Goal: Task Accomplishment & Management: Manage account settings

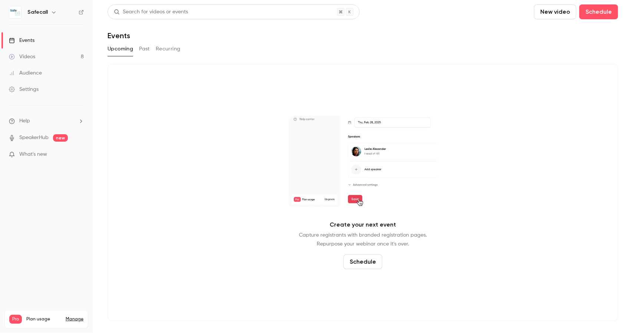
click at [29, 91] on div "Settings" at bounding box center [24, 89] width 30 height 7
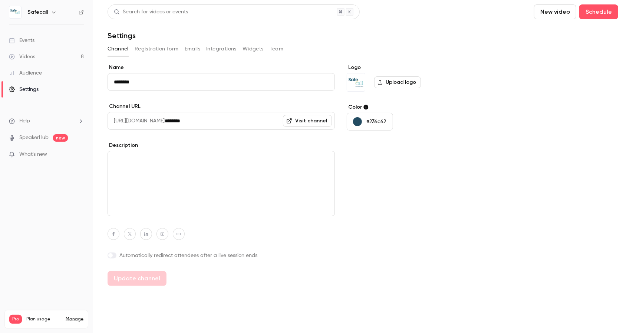
click at [275, 49] on button "Team" at bounding box center [277, 49] width 14 height 12
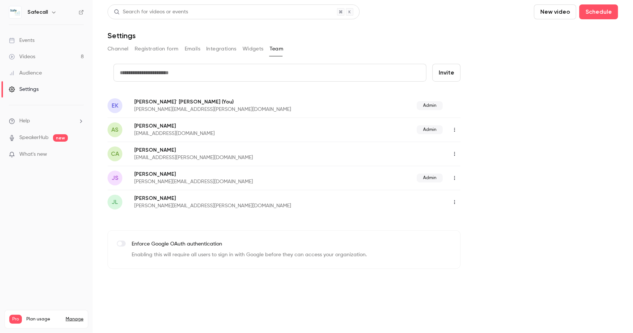
click at [165, 70] on input "text" at bounding box center [270, 73] width 313 height 18
type input "**********"
click at [448, 75] on button "Invite" at bounding box center [447, 73] width 28 height 18
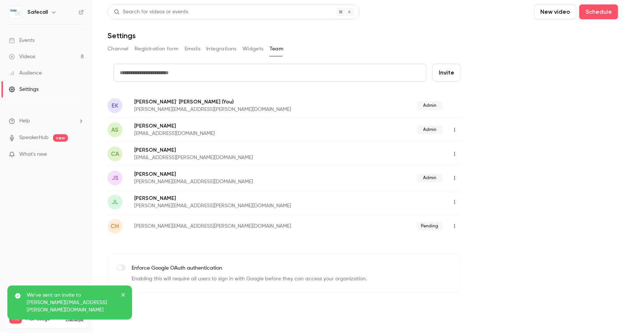
click at [28, 37] on div "Events" at bounding box center [22, 40] width 26 height 7
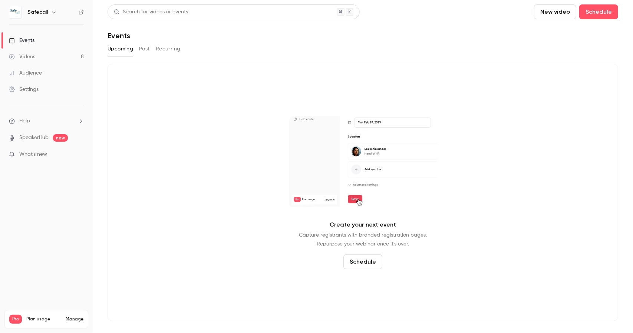
click at [147, 49] on button "Past" at bounding box center [144, 49] width 11 height 12
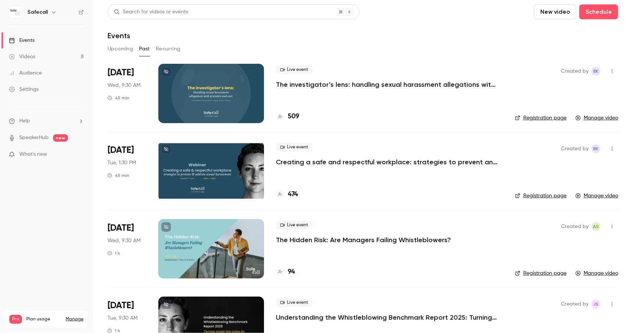
click at [358, 82] on p "The investigator’s lens: handling sexual harassment allegations with precision …" at bounding box center [387, 84] width 223 height 9
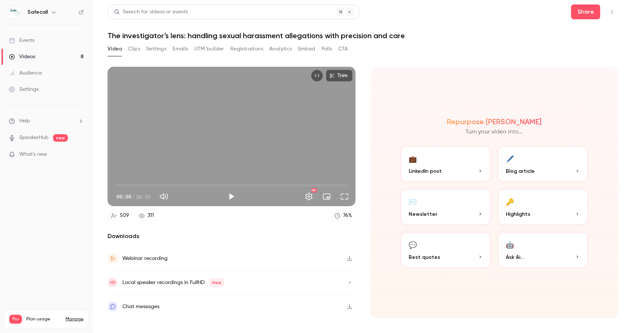
click at [240, 47] on button "Registrations" at bounding box center [246, 49] width 33 height 12
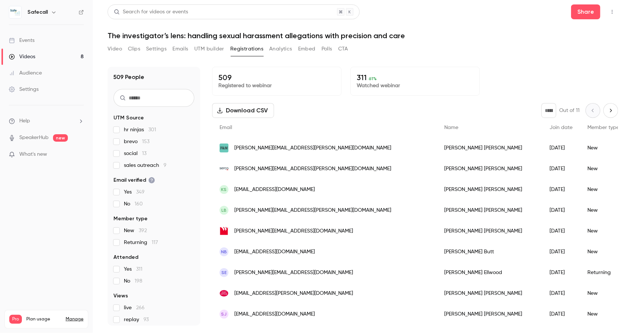
click at [550, 128] on span "Join date" at bounding box center [561, 127] width 23 height 5
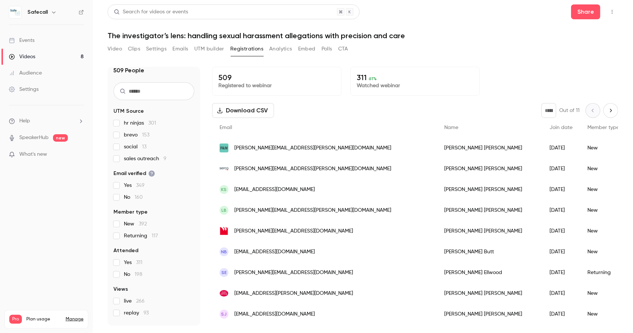
scroll to position [30, 0]
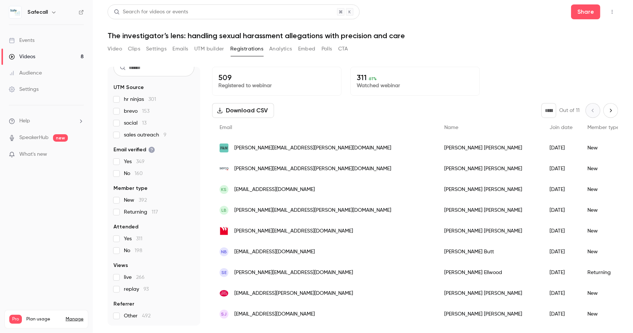
click at [277, 49] on button "Analytics" at bounding box center [280, 49] width 23 height 12
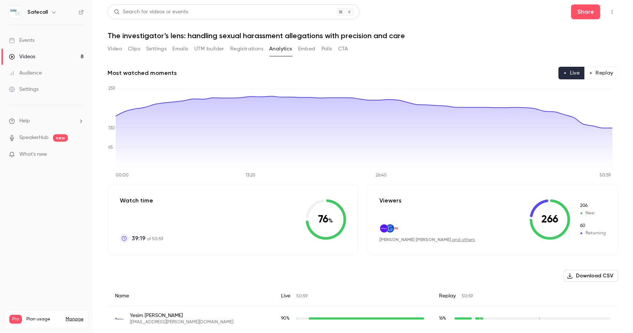
click at [327, 48] on button "Polls" at bounding box center [327, 49] width 11 height 12
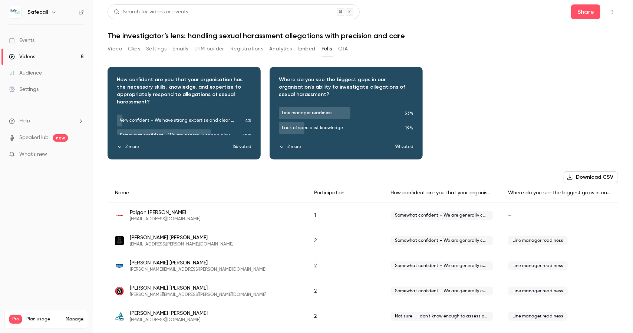
click at [27, 42] on div "Events" at bounding box center [22, 40] width 26 height 7
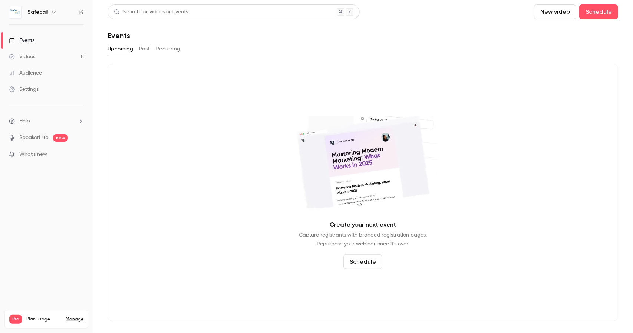
click at [145, 49] on button "Past" at bounding box center [144, 49] width 11 height 12
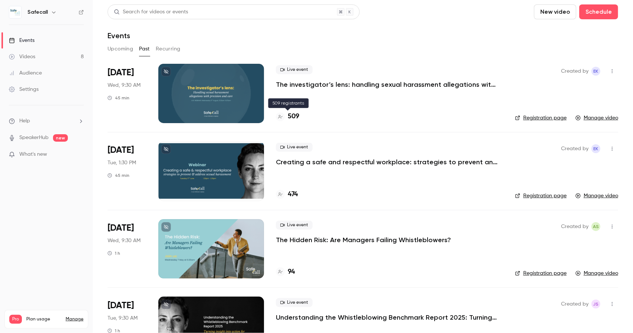
click at [295, 118] on h4 "509" at bounding box center [294, 117] width 12 height 10
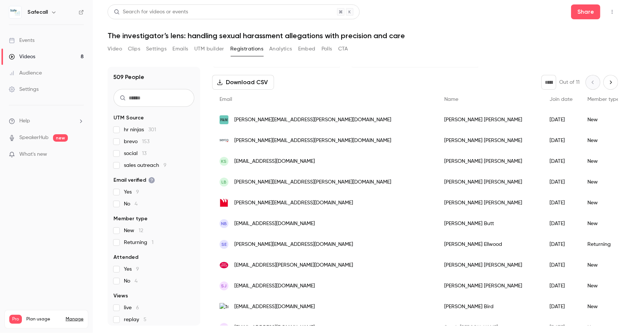
scroll to position [4, 0]
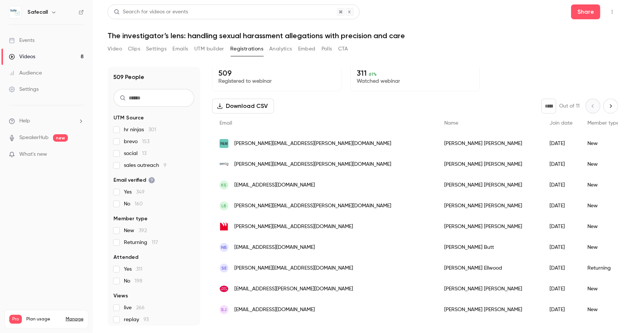
click at [19, 37] on div "Events" at bounding box center [22, 40] width 26 height 7
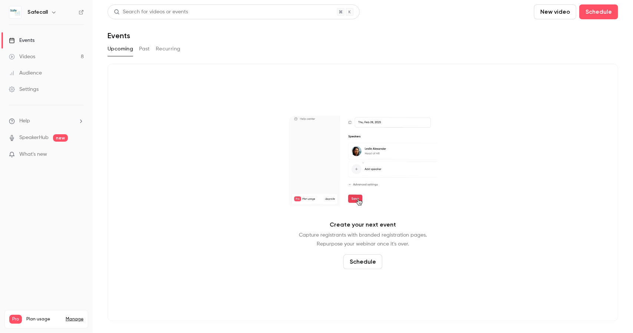
click at [145, 50] on button "Past" at bounding box center [144, 49] width 11 height 12
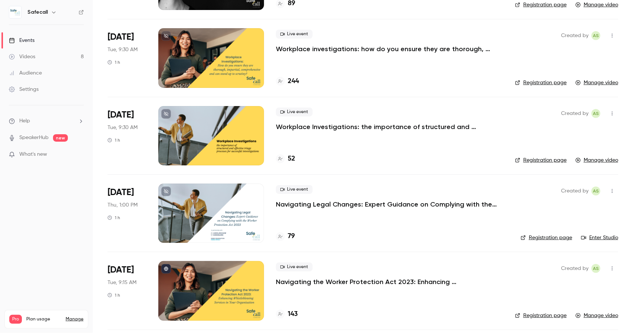
scroll to position [312, 0]
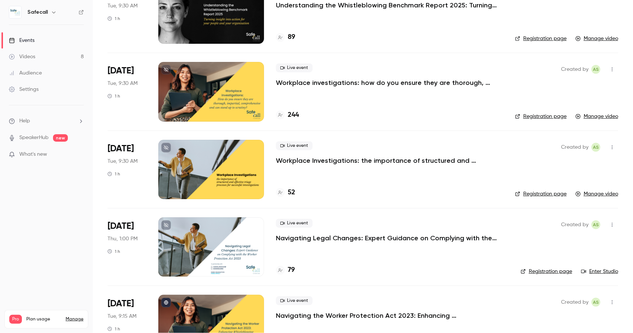
click at [26, 91] on div "Settings" at bounding box center [24, 89] width 30 height 7
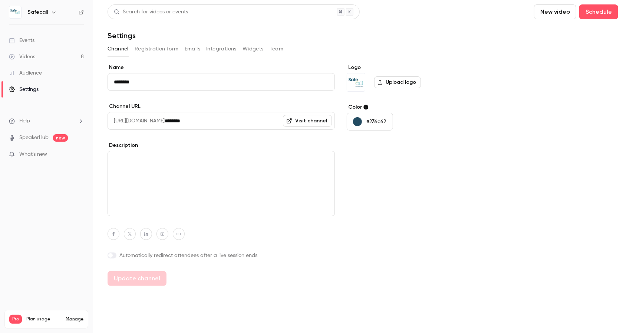
click at [278, 48] on button "Team" at bounding box center [277, 49] width 14 height 12
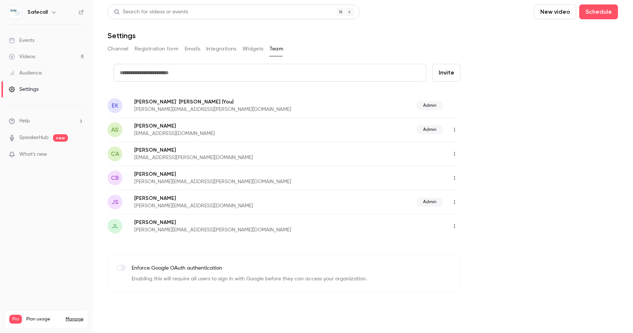
click at [114, 47] on button "Channel" at bounding box center [118, 49] width 21 height 12
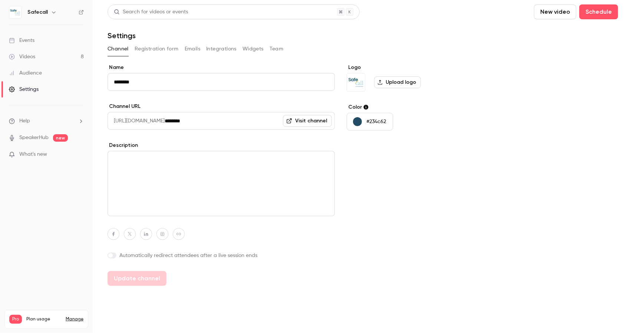
click at [141, 51] on button "Registration form" at bounding box center [157, 49] width 44 height 12
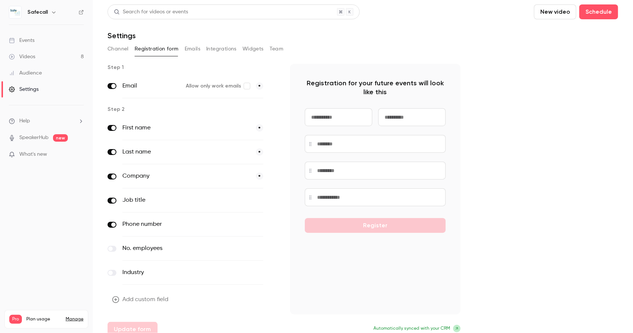
click at [187, 47] on button "Emails" at bounding box center [193, 49] width 16 height 12
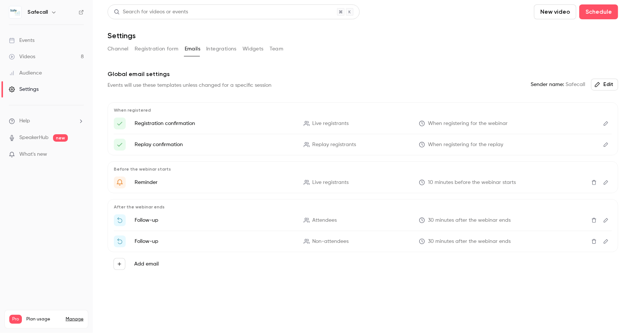
click at [225, 49] on button "Integrations" at bounding box center [221, 49] width 30 height 12
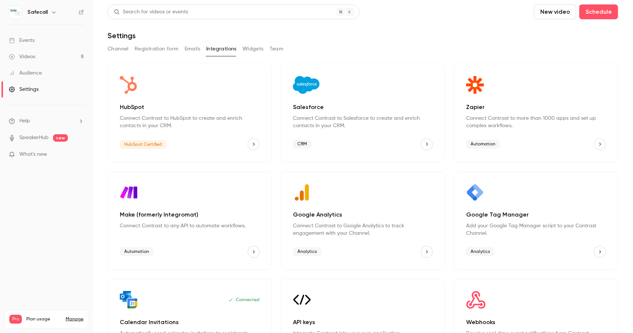
click at [247, 49] on button "Widgets" at bounding box center [253, 49] width 21 height 12
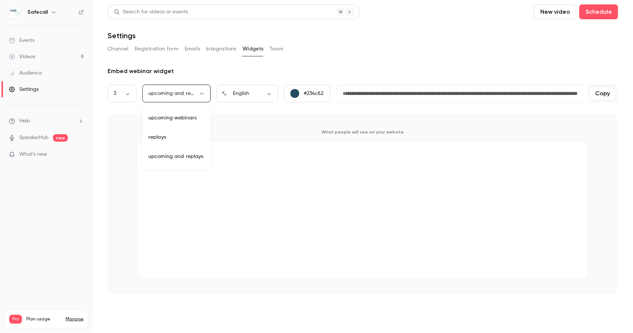
click at [201, 93] on body "**********" at bounding box center [316, 166] width 633 height 333
click at [201, 93] on div at bounding box center [316, 166] width 633 height 333
click at [132, 96] on body "**********" at bounding box center [316, 166] width 633 height 333
click at [132, 96] on div at bounding box center [316, 166] width 633 height 333
click at [25, 121] on span "Help" at bounding box center [24, 121] width 11 height 8
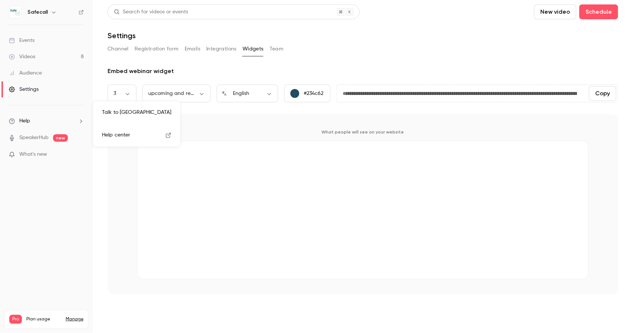
click at [29, 138] on div at bounding box center [316, 166] width 633 height 333
click at [30, 71] on div "Audience" at bounding box center [25, 72] width 33 height 7
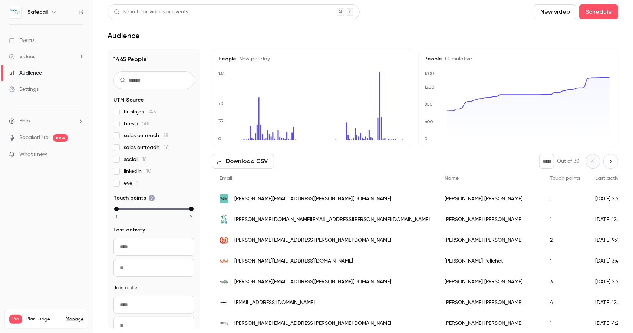
click at [31, 89] on div "Settings" at bounding box center [24, 89] width 30 height 7
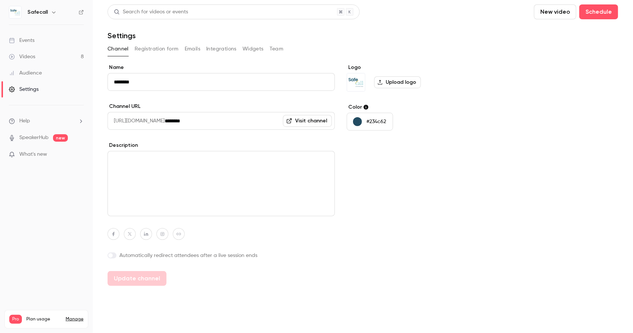
click at [277, 49] on button "Team" at bounding box center [277, 49] width 14 height 12
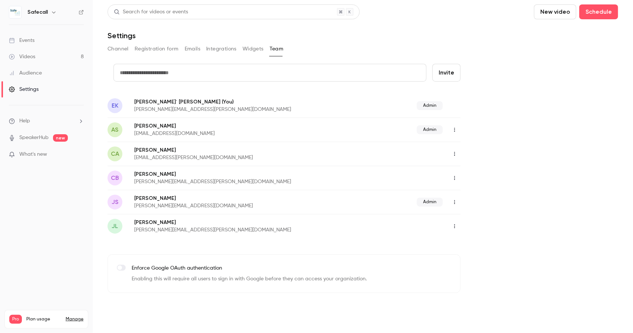
click at [455, 130] on icon "button" at bounding box center [454, 130] width 1 height 4
click at [455, 130] on div at bounding box center [316, 166] width 633 height 333
click at [68, 316] on link "Manage" at bounding box center [75, 319] width 18 height 6
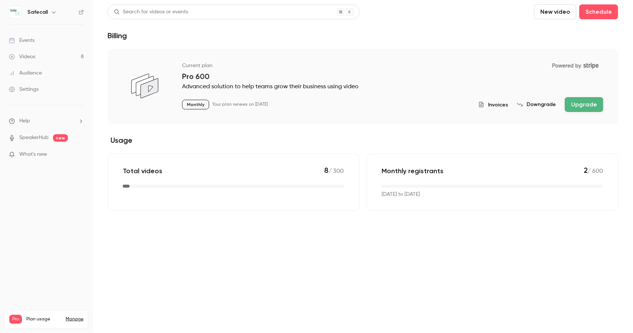
click at [53, 12] on icon "button" at bounding box center [53, 13] width 3 height 2
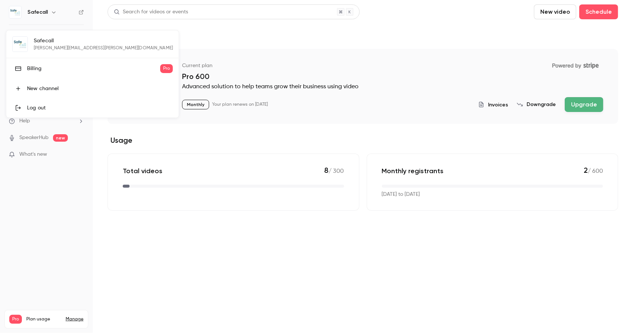
click at [32, 67] on div "Billing" at bounding box center [93, 68] width 133 height 7
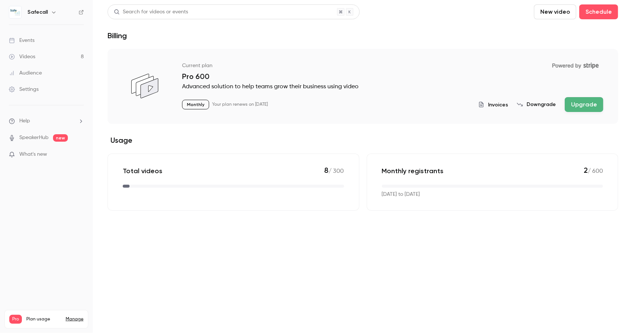
click at [51, 13] on icon "button" at bounding box center [54, 12] width 6 height 6
